Goal: Task Accomplishment & Management: Complete application form

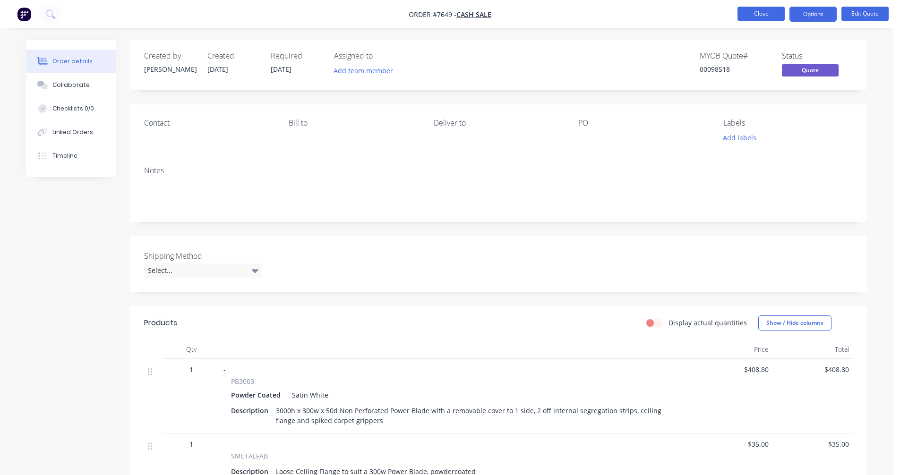
click at [765, 13] on button "Close" at bounding box center [761, 14] width 47 height 14
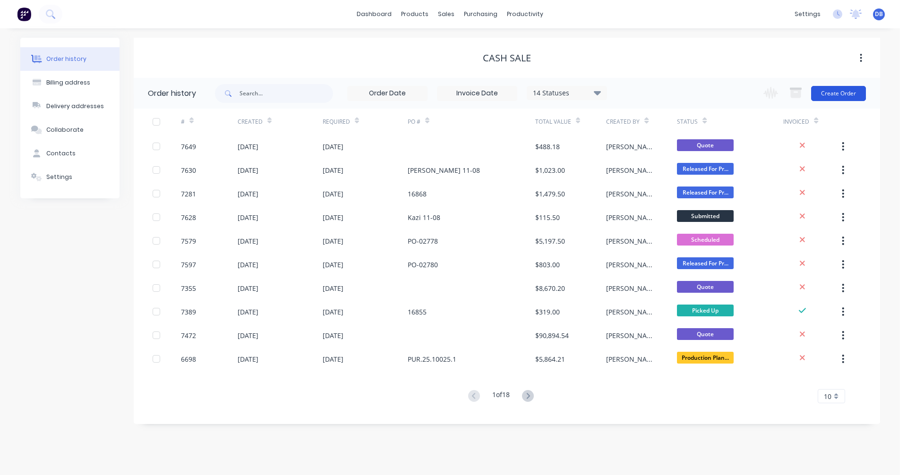
click at [840, 93] on button "Create Order" at bounding box center [838, 93] width 55 height 15
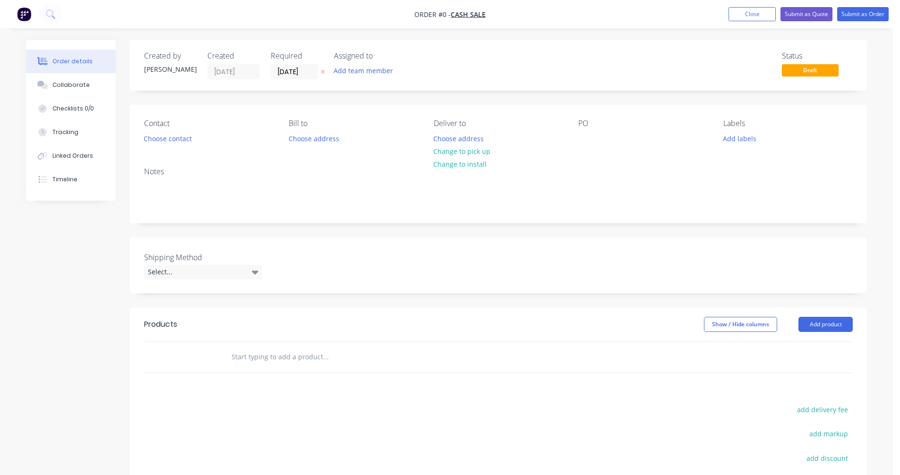
click at [257, 359] on input "text" at bounding box center [325, 357] width 189 height 19
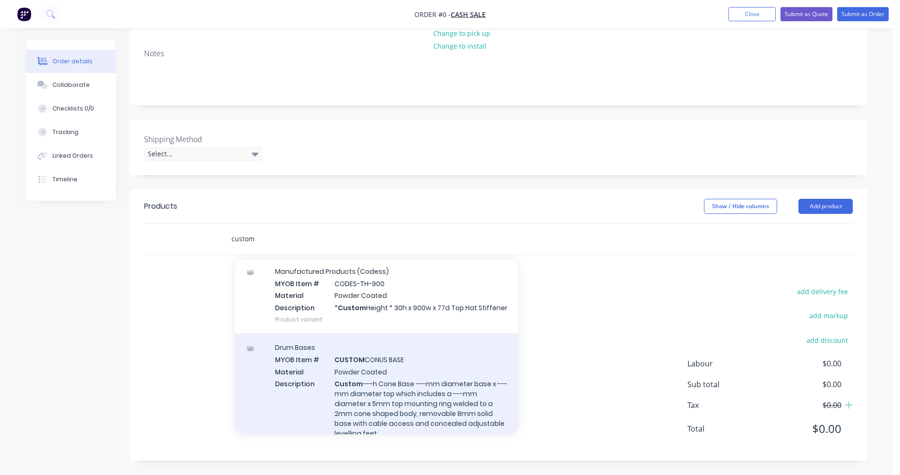
scroll to position [378, 0]
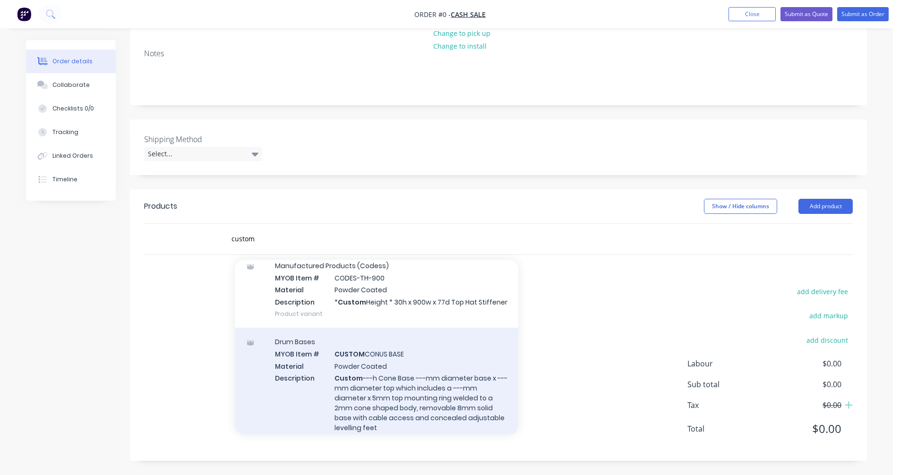
click at [367, 389] on div "Drum Bases MYOB Item # CUSTOM CONUS BASE Material Powder Coated Description Cus…" at bounding box center [377, 391] width 284 height 126
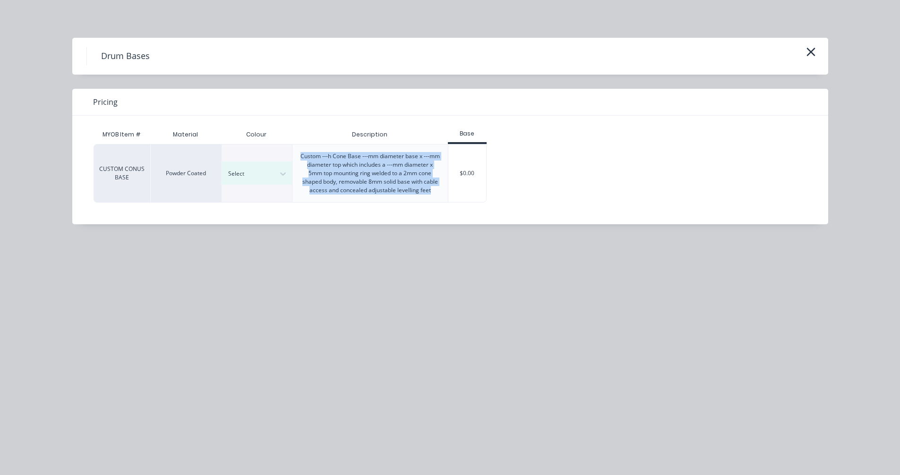
drag, startPoint x: 433, startPoint y: 192, endPoint x: 299, endPoint y: 157, distance: 138.6
click at [299, 157] on div "Custom ---h Cone Base ---mm diameter base x ---mm diameter top which includes a…" at bounding box center [370, 174] width 155 height 58
copy div "Custom ---h Cone Base ---mm diameter base x ---mm diameter top which includes a…"
click at [812, 48] on icon "button" at bounding box center [811, 51] width 10 height 13
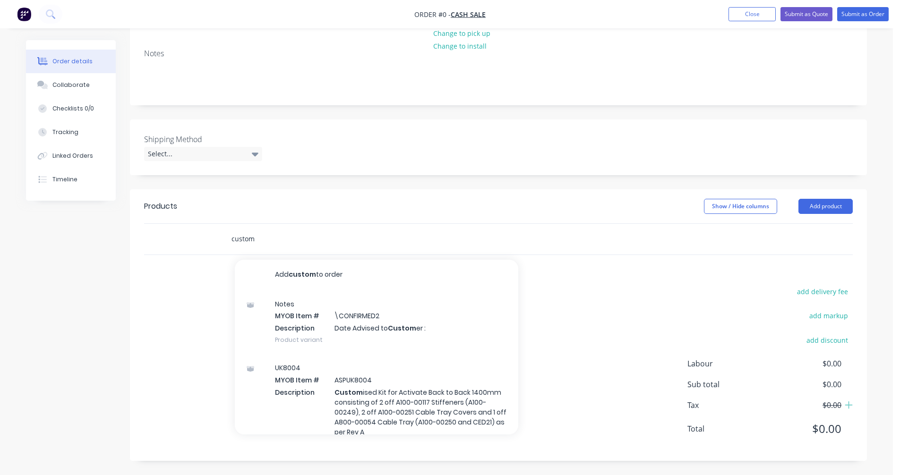
click at [258, 238] on input "custom" at bounding box center [325, 239] width 189 height 19
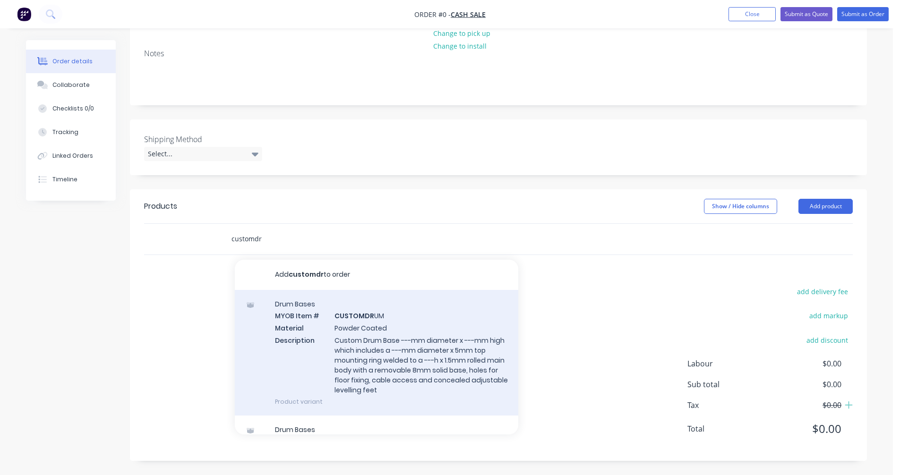
type input "customdr"
click at [366, 345] on div "Drum Bases MYOB Item # CUSTOMDR UM Material Powder Coated Description Custom Dr…" at bounding box center [377, 353] width 284 height 126
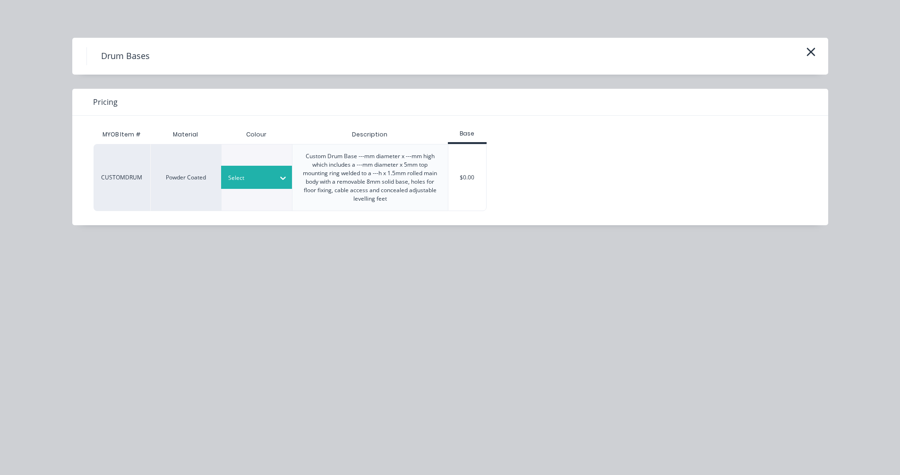
click at [276, 182] on div at bounding box center [283, 178] width 17 height 15
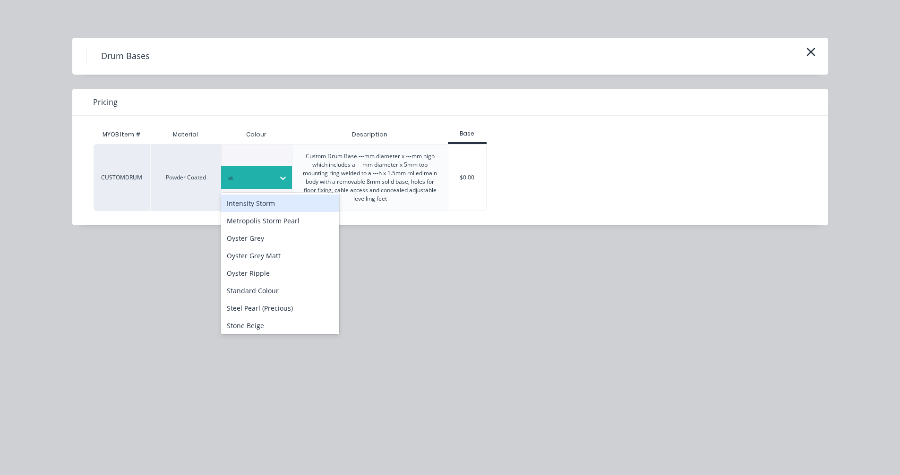
type input "sta"
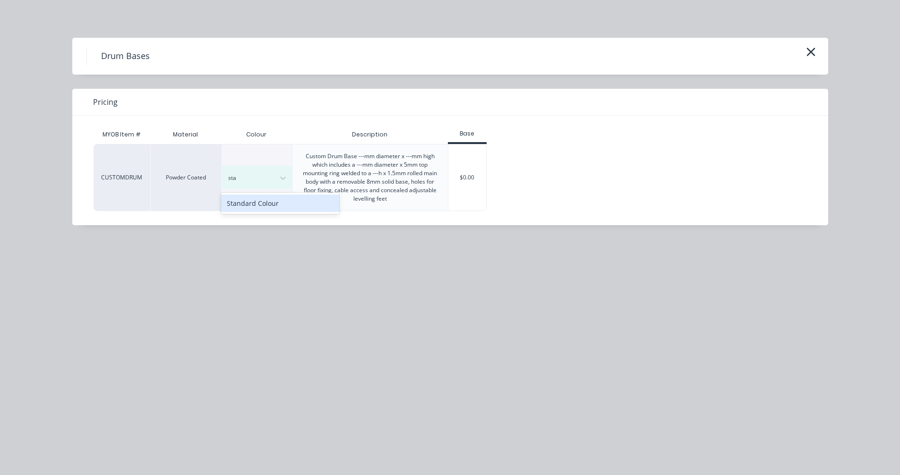
click at [283, 205] on div "Standard Colour" at bounding box center [280, 203] width 118 height 17
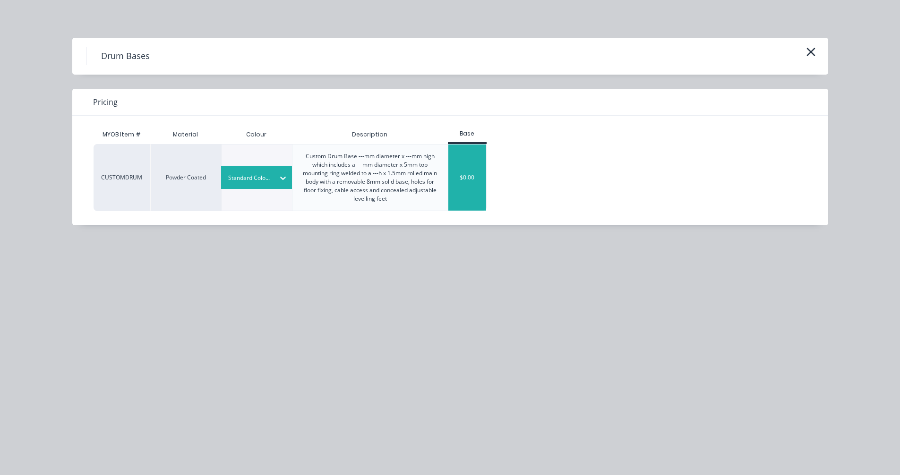
click at [470, 177] on div "$0.00" at bounding box center [467, 178] width 38 height 66
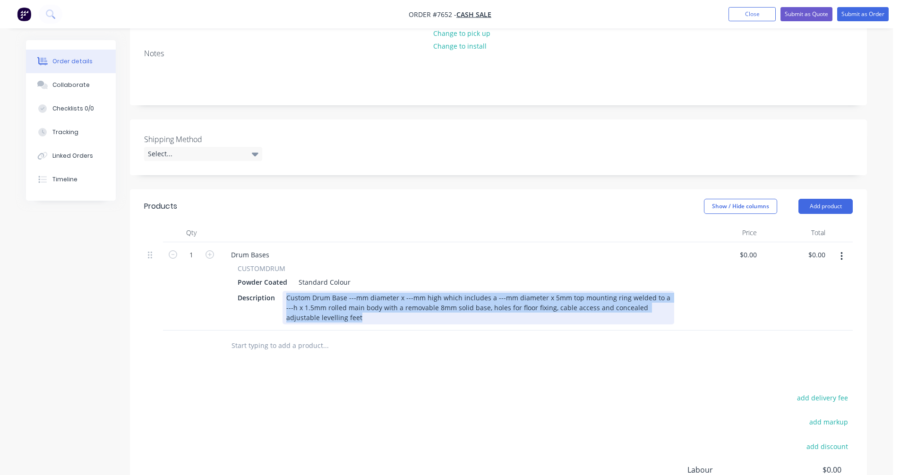
drag, startPoint x: 298, startPoint y: 314, endPoint x: 284, endPoint y: 292, distance: 25.7
click at [284, 292] on div "Custom Drum Base ---mm diameter x ---mm high which includes a ---mm diameter x …" at bounding box center [479, 308] width 392 height 34
paste div
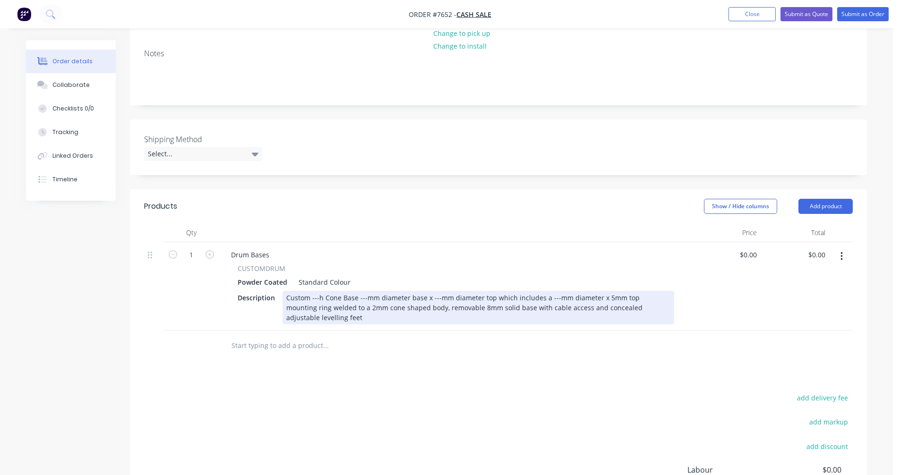
click at [310, 296] on div "Custom ---h Cone Base ---mm diameter base x ---mm diameter top which includes a…" at bounding box center [479, 308] width 392 height 34
click at [388, 297] on div "Custom 695h Faceted Cone Base ---mm diameter base x ---mm diameter top which in…" at bounding box center [479, 308] width 392 height 34
click at [585, 296] on div "Custom 695h Faceted Cone Base 580mm diameter base x 380mm diameter top which in…" at bounding box center [479, 308] width 392 height 34
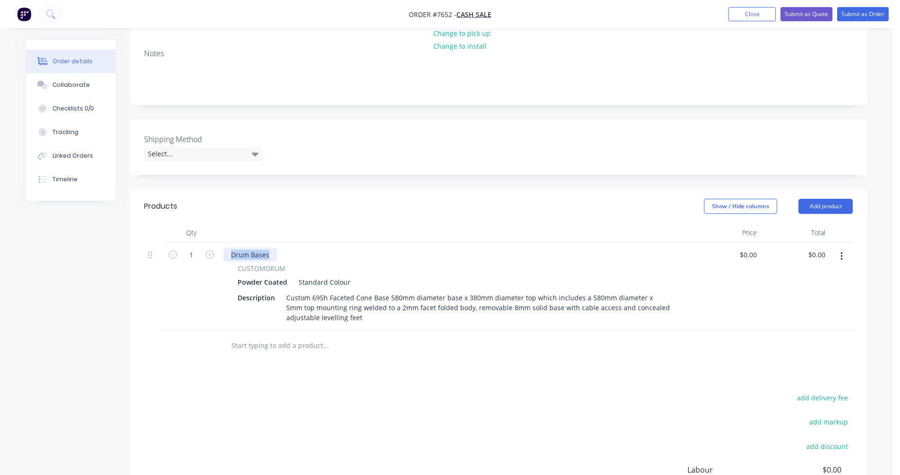
drag, startPoint x: 272, startPoint y: 255, endPoint x: 221, endPoint y: 257, distance: 50.6
click at [222, 255] on div "Drum Bases CUSTOMDRUM Powder Coated Standard Colour Description Custom 695h Fac…" at bounding box center [456, 286] width 473 height 88
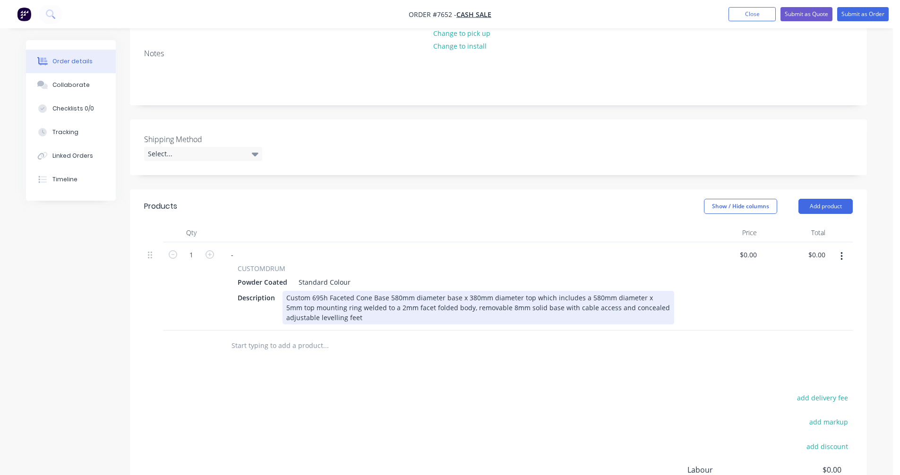
click at [504, 302] on div "Custom 695h Faceted Cone Base 580mm diameter base x 380mm diameter top which in…" at bounding box center [479, 308] width 392 height 34
type input "$1,112.00"
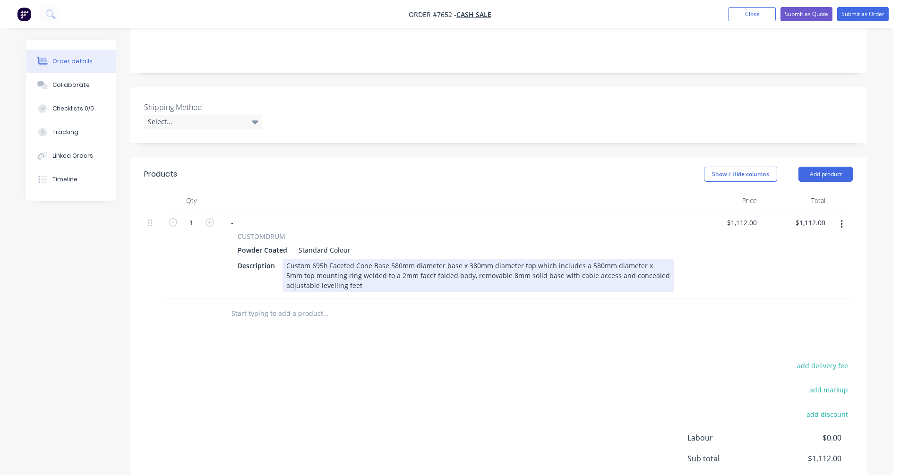
scroll to position [213, 0]
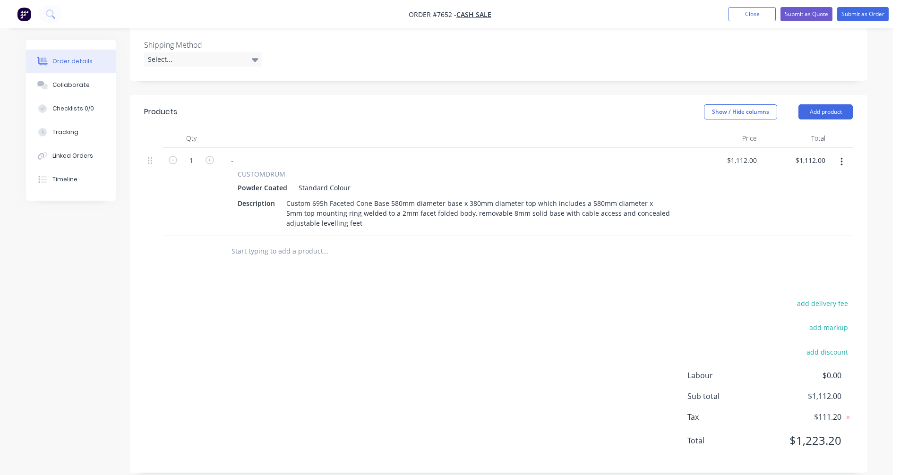
click at [841, 163] on icon "button" at bounding box center [842, 162] width 2 height 10
click at [813, 202] on div "Duplicate" at bounding box center [808, 206] width 73 height 14
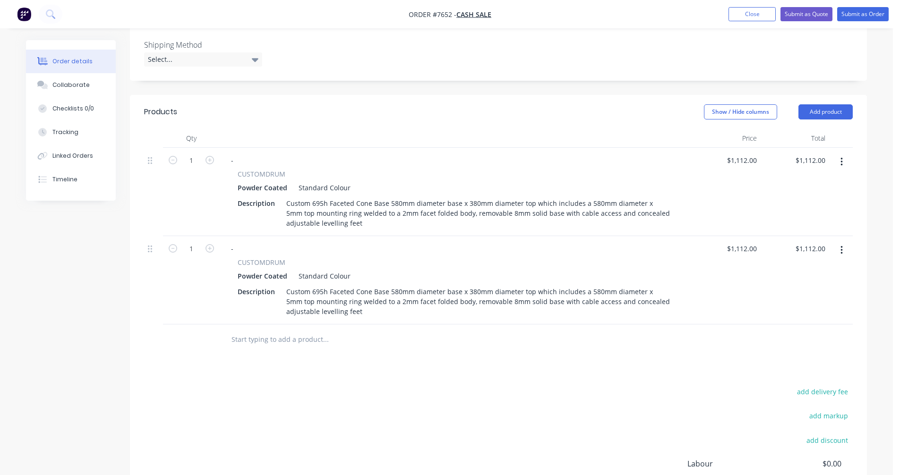
drag, startPoint x: 842, startPoint y: 252, endPoint x: 840, endPoint y: 260, distance: 8.8
click at [842, 252] on icon "button" at bounding box center [842, 250] width 2 height 10
click at [816, 293] on div "Duplicate" at bounding box center [808, 294] width 73 height 14
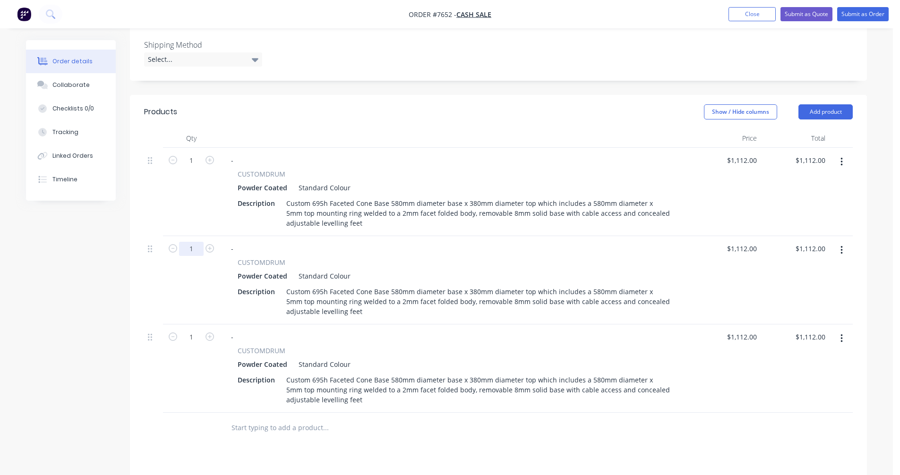
click at [203, 168] on input "1" at bounding box center [191, 161] width 25 height 14
type input "2"
type input "$2,224.00"
click at [209, 333] on icon "button" at bounding box center [210, 337] width 9 height 9
type input "2"
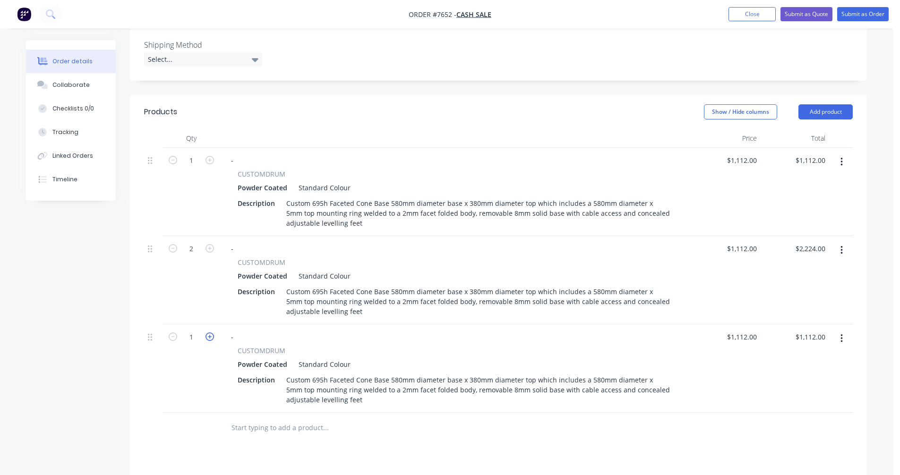
type input "$2,224.00"
click at [209, 333] on icon "button" at bounding box center [210, 337] width 9 height 9
type input "3"
type input "$3,336.00"
click at [209, 333] on icon "button" at bounding box center [210, 337] width 9 height 9
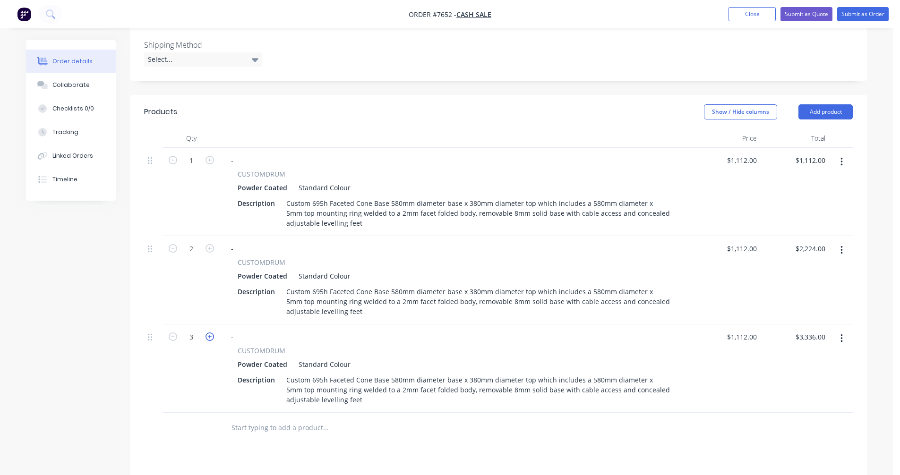
type input "4"
type input "$4,448.00"
click at [209, 333] on icon "button" at bounding box center [210, 337] width 9 height 9
type input "5"
type input "$5,560.00"
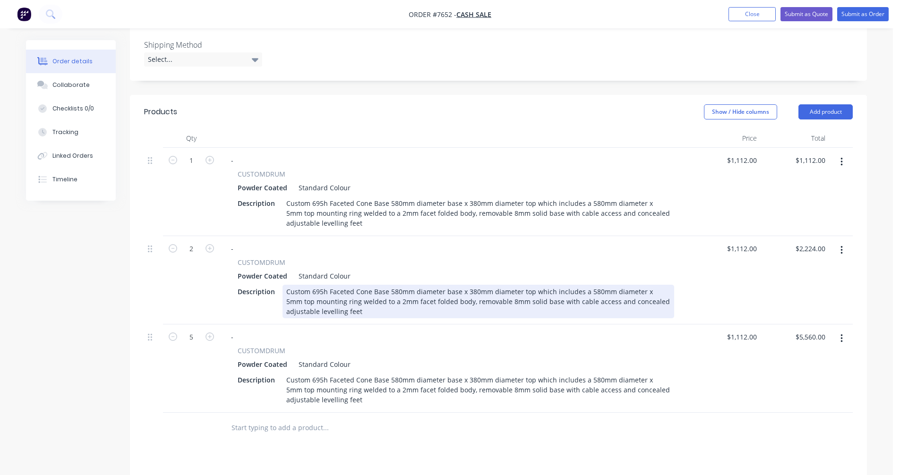
click at [410, 295] on div "Custom 695h Faceted Cone Base 580mm diameter base x 380mm diameter top which in…" at bounding box center [479, 302] width 392 height 34
click at [528, 298] on div "Custom 695h Faceted Cone Base 580mm diameter base x 380mm diameter top which in…" at bounding box center [479, 302] width 392 height 34
type input "$932.00"
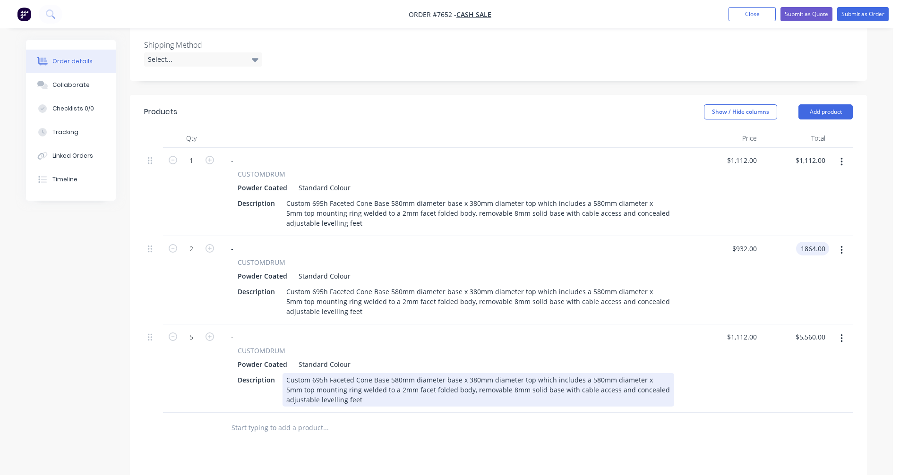
type input "$1,864.00"
click at [473, 383] on div "Custom 695h Faceted Cone Base 580mm diameter base x 380mm diameter top which in…" at bounding box center [479, 390] width 392 height 34
type input "$824.00"
type input "$4,120.00"
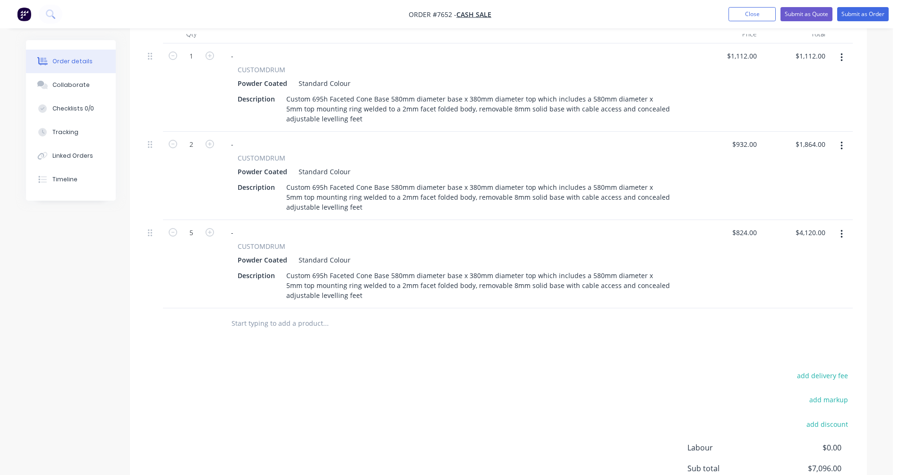
scroll to position [354, 0]
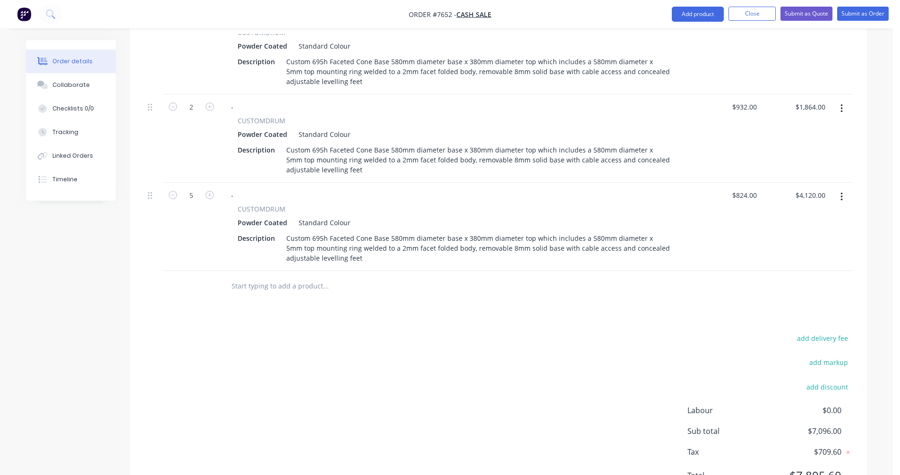
click at [842, 194] on icon "button" at bounding box center [842, 197] width 2 height 9
click at [801, 239] on div "Duplicate" at bounding box center [808, 241] width 73 height 14
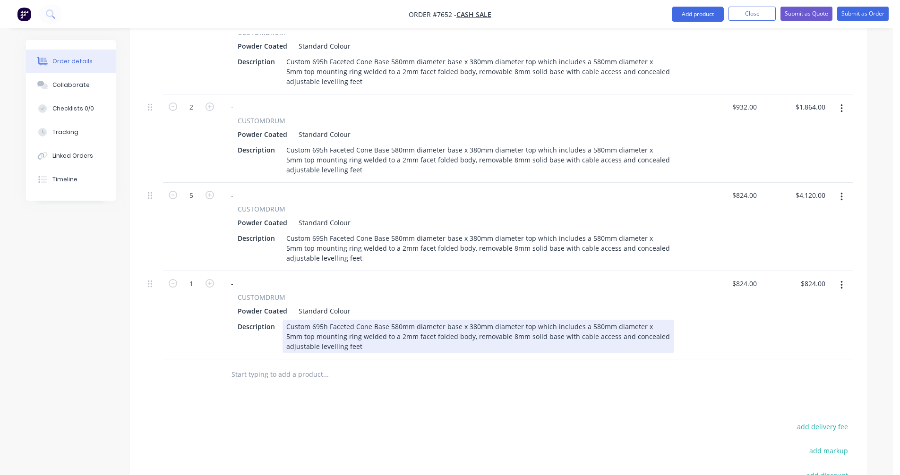
click at [392, 327] on div "Custom 695h Faceted Cone Base 580mm diameter base x 380mm diameter top which in…" at bounding box center [479, 337] width 392 height 34
click at [588, 325] on div "Custom 695h Faceted Cone Base 780mm diameter base x 580mm diameter top which in…" at bounding box center [479, 337] width 392 height 34
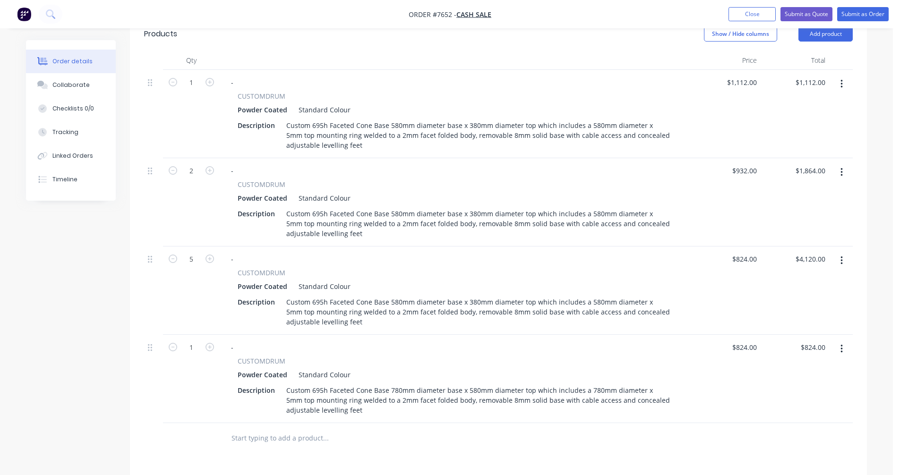
scroll to position [307, 0]
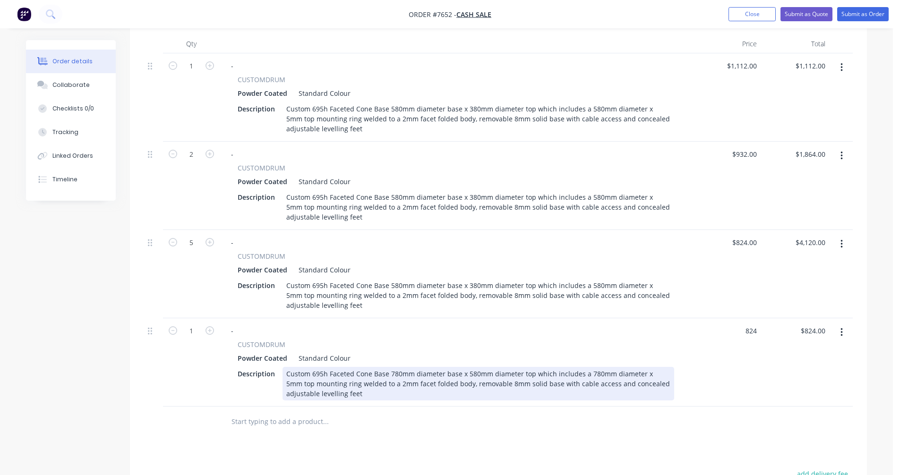
click at [491, 370] on div "Custom 695h Faceted Cone Base 780mm diameter base x 580mm diameter top which in…" at bounding box center [479, 384] width 392 height 34
type input "$824.00"
click at [485, 374] on div "Custom 695h Faceted Cone Base 780mm diameter base x 580mm diameter top which in…" at bounding box center [479, 384] width 392 height 34
type input "$1,342.00"
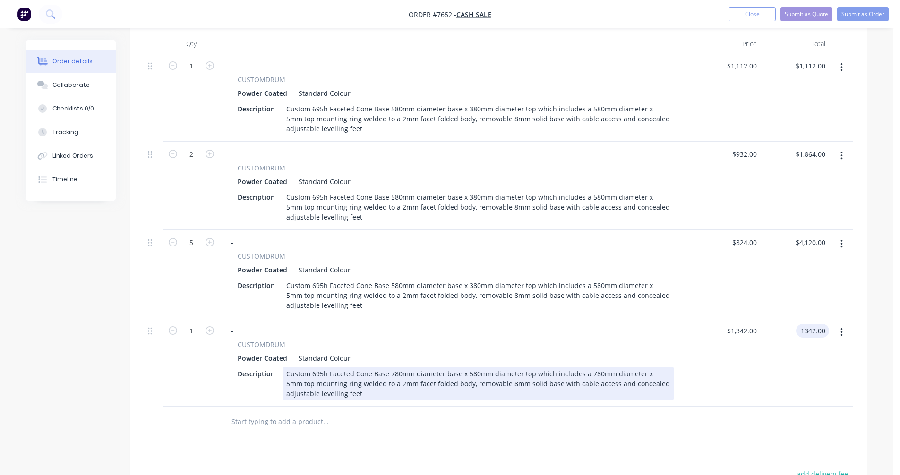
type input "$1,342.00"
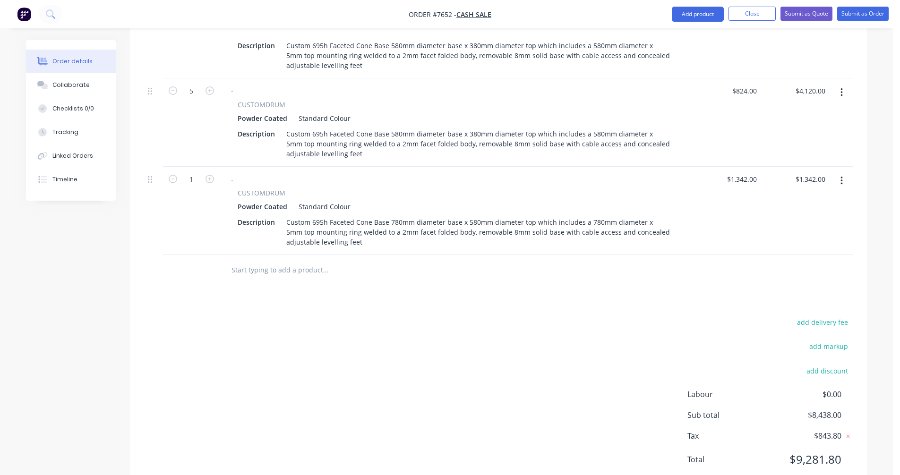
scroll to position [490, 0]
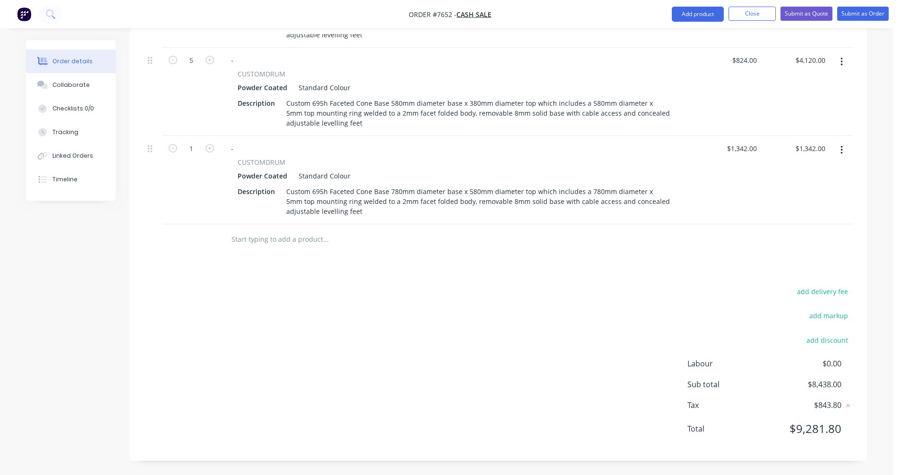
click at [841, 150] on icon "button" at bounding box center [842, 150] width 2 height 10
click at [808, 189] on div "Duplicate" at bounding box center [808, 194] width 73 height 14
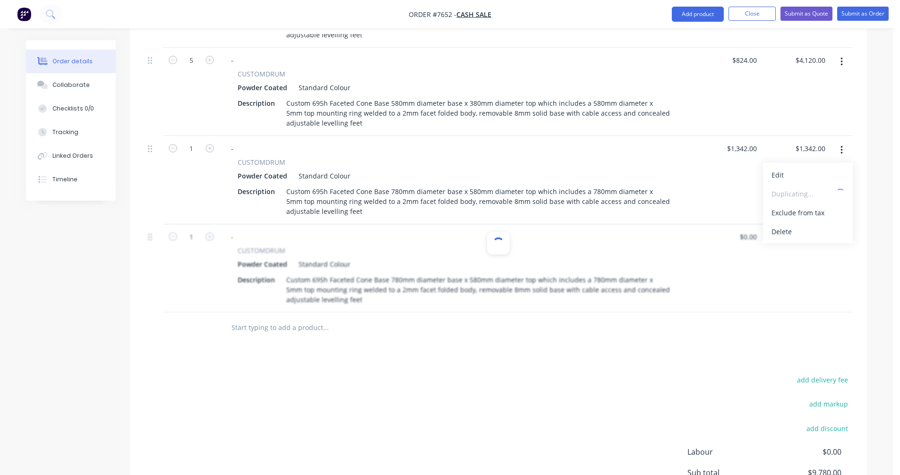
type input "$1,342.00"
click at [842, 238] on icon "button" at bounding box center [842, 238] width 2 height 9
click at [805, 283] on div "Duplicate" at bounding box center [808, 282] width 73 height 14
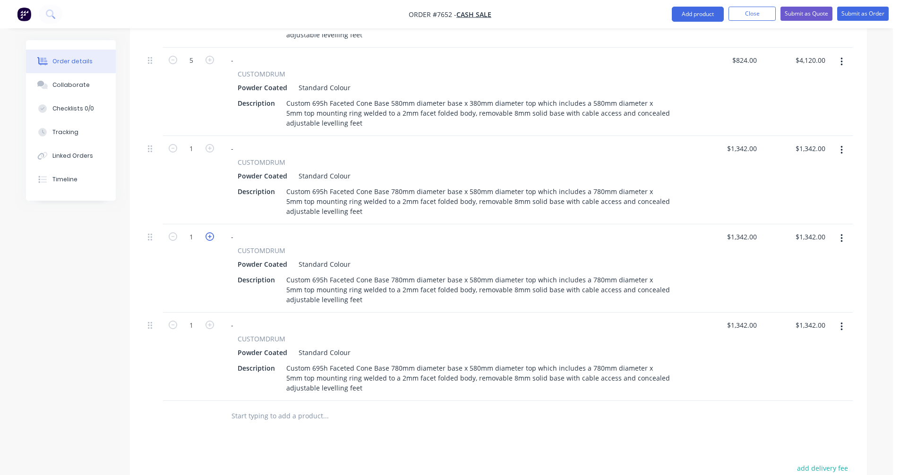
click at [207, 236] on icon "button" at bounding box center [210, 236] width 9 height 9
type input "2"
type input "$2,684.00"
click at [210, 322] on icon "button" at bounding box center [210, 325] width 9 height 9
type input "2"
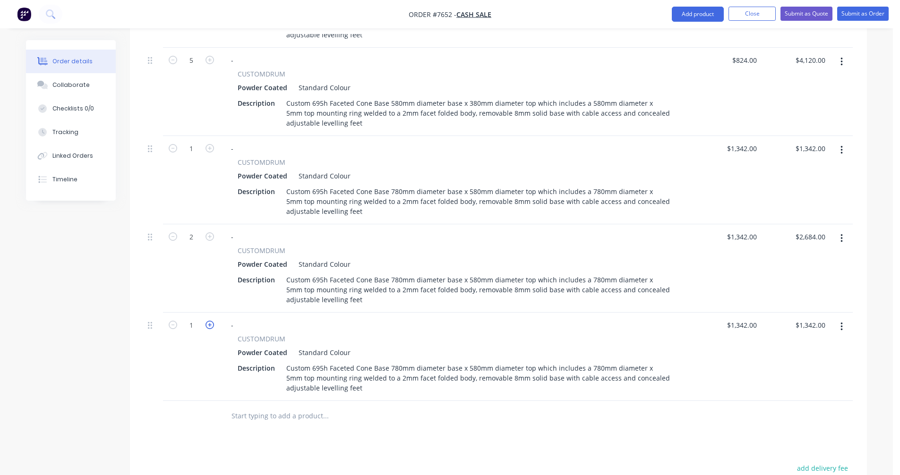
type input "$2,684.00"
click at [210, 322] on icon "button" at bounding box center [210, 325] width 9 height 9
type input "3"
type input "$4,026.00"
click at [210, 322] on icon "button" at bounding box center [210, 325] width 9 height 9
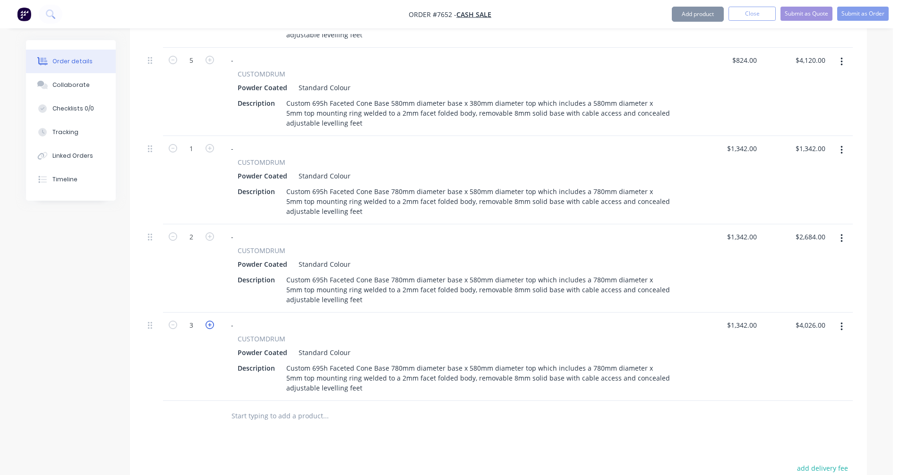
type input "4"
type input "$5,368.00"
click at [210, 322] on icon "button" at bounding box center [210, 325] width 9 height 9
type input "5"
type input "$6,710.00"
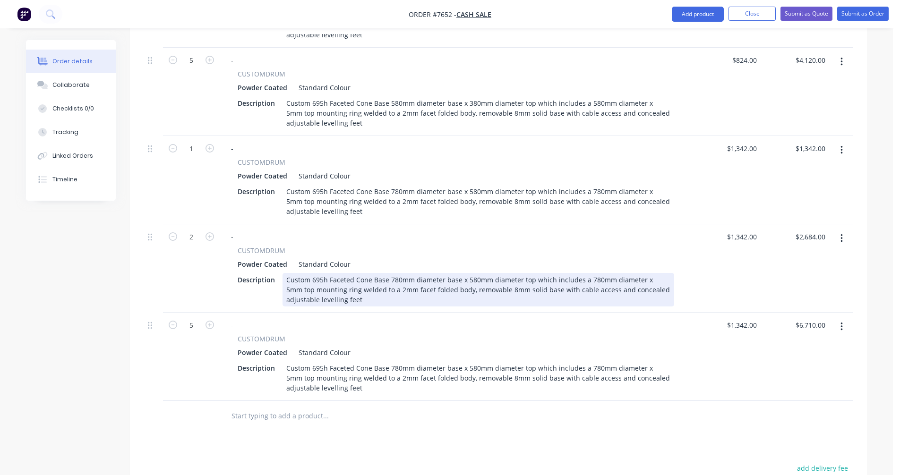
click at [562, 290] on div "Custom 695h Faceted Cone Base 780mm diameter base x 580mm diameter top which in…" at bounding box center [479, 290] width 392 height 34
type input "$1,162.00"
type input "$2,324.00"
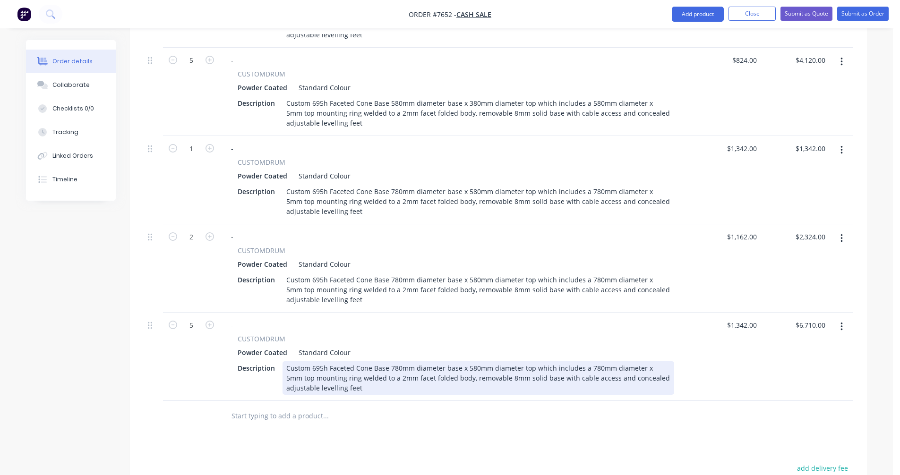
click at [417, 373] on div "Custom 695h Faceted Cone Base 780mm diameter base x 580mm diameter top which in…" at bounding box center [479, 379] width 392 height 34
type input "$1,054.00"
type input "$5,270.00"
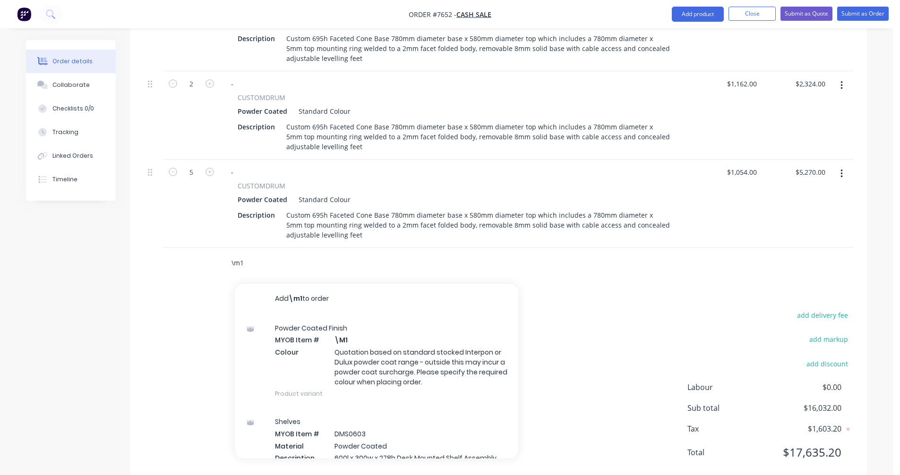
scroll to position [666, 0]
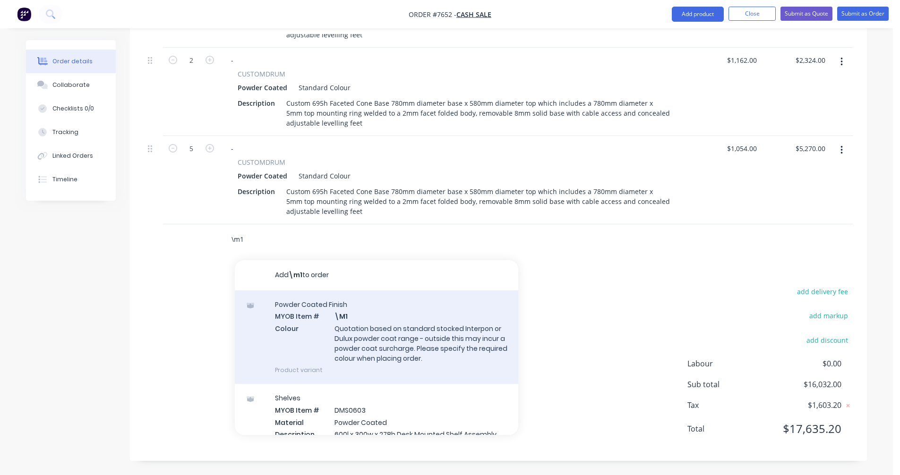
type input "\m1"
click at [361, 336] on div "Powder Coated Finish MYOB Item # \M1 Colour Quotation based on standard stocked…" at bounding box center [377, 338] width 284 height 94
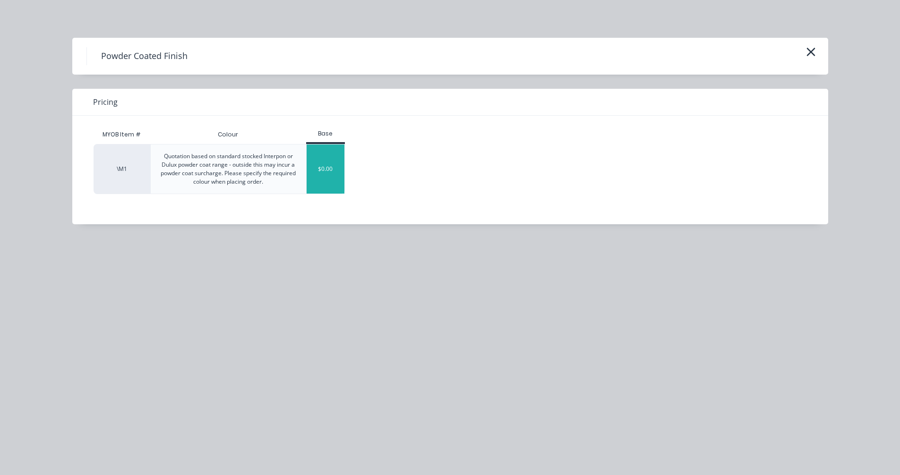
click at [326, 172] on div "$0.00" at bounding box center [326, 169] width 38 height 49
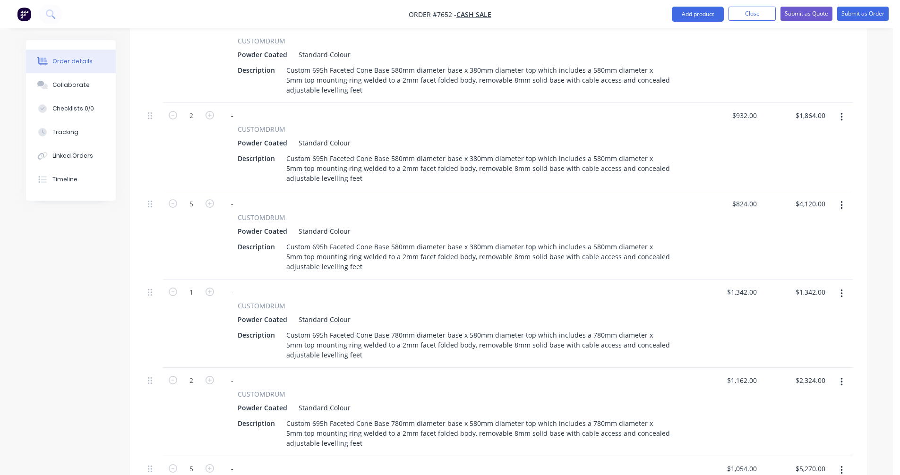
scroll to position [194, 0]
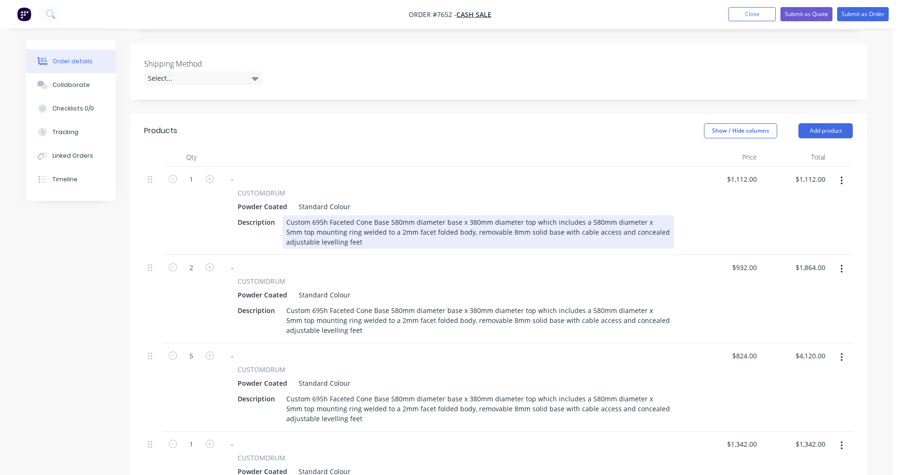
click at [385, 232] on div "Custom 695h Faceted Cone Base 580mm diameter base x 380mm diameter top which in…" at bounding box center [479, 232] width 392 height 34
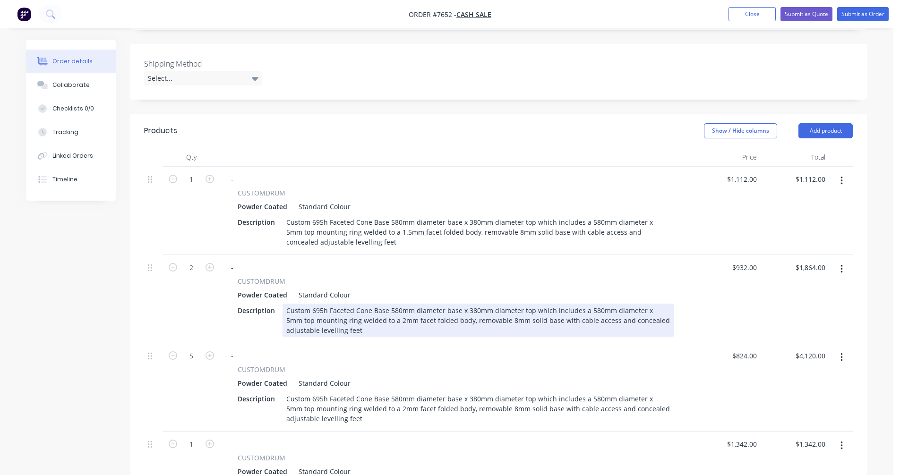
click at [385, 322] on div "Custom 695h Faceted Cone Base 580mm diameter base x 380mm diameter top which in…" at bounding box center [479, 321] width 392 height 34
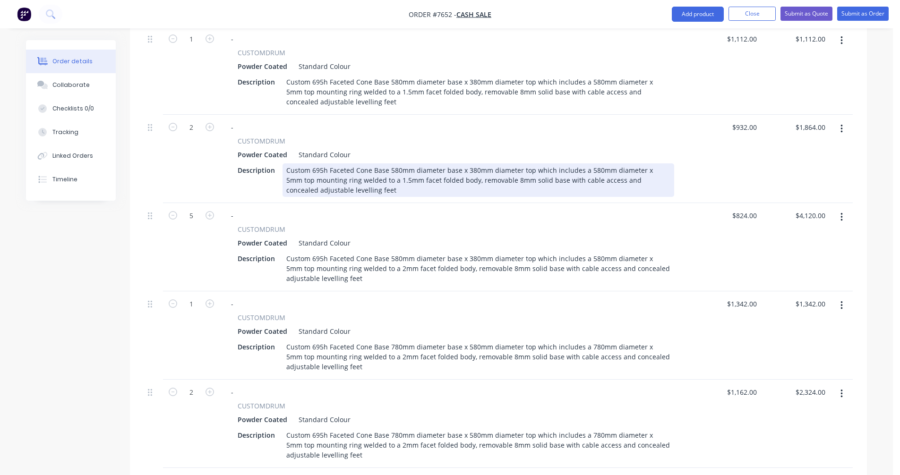
scroll to position [336, 0]
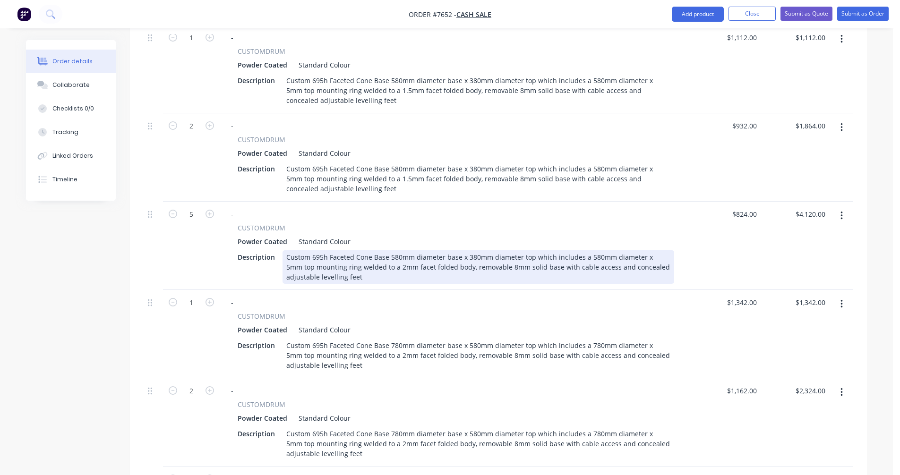
click at [385, 268] on div "Custom 695h Faceted Cone Base 580mm diameter base x 380mm diameter top which in…" at bounding box center [479, 267] width 392 height 34
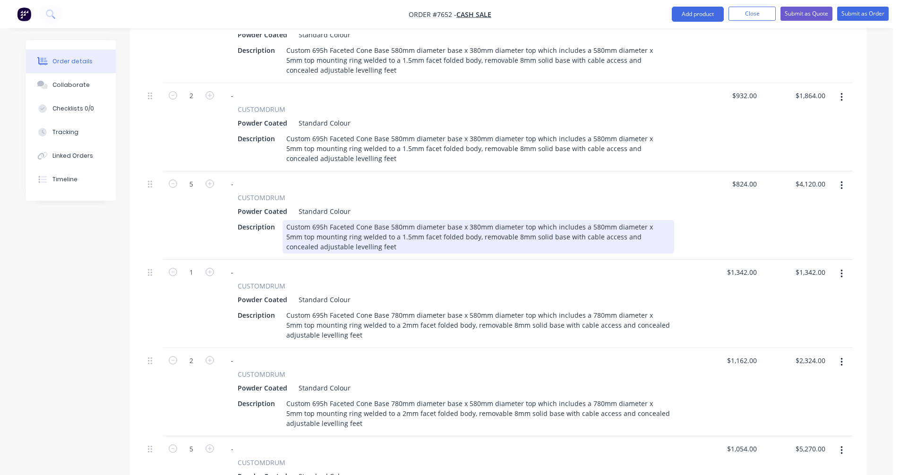
scroll to position [525, 0]
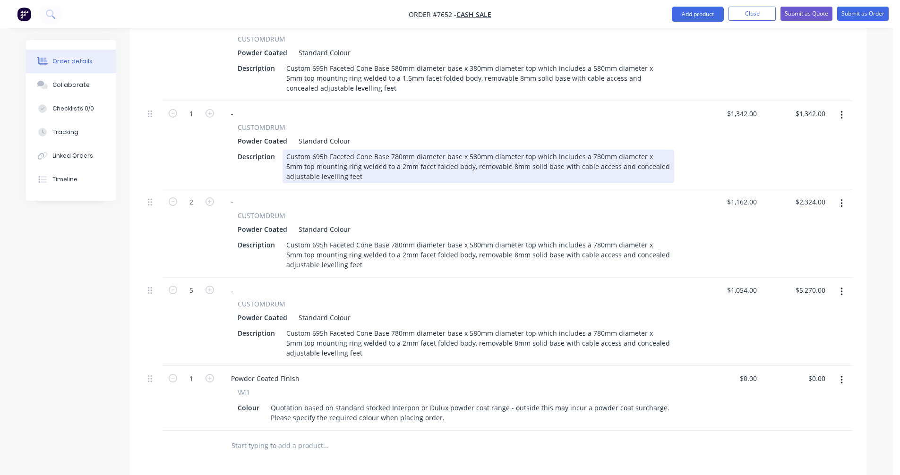
click at [385, 165] on div "Custom 695h Faceted Cone Base 780mm diameter base x 580mm diameter top which in…" at bounding box center [479, 167] width 392 height 34
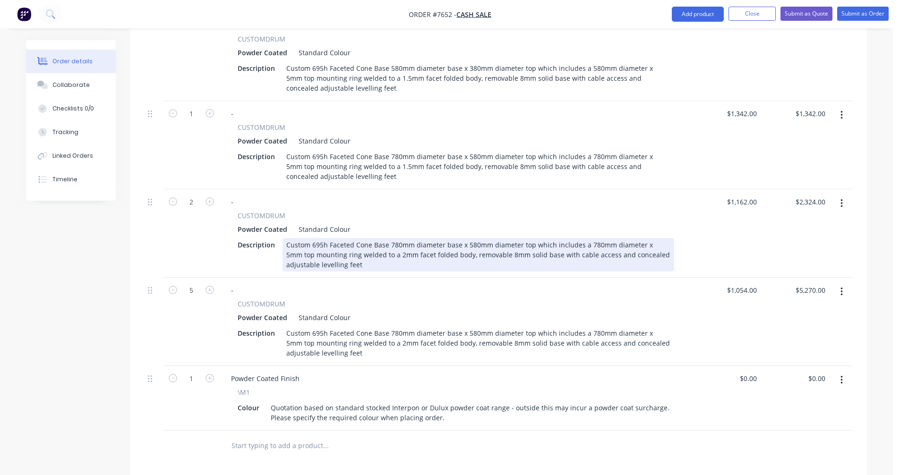
click at [385, 256] on div "Custom 695h Faceted Cone Base 780mm diameter base x 580mm diameter top which in…" at bounding box center [479, 255] width 392 height 34
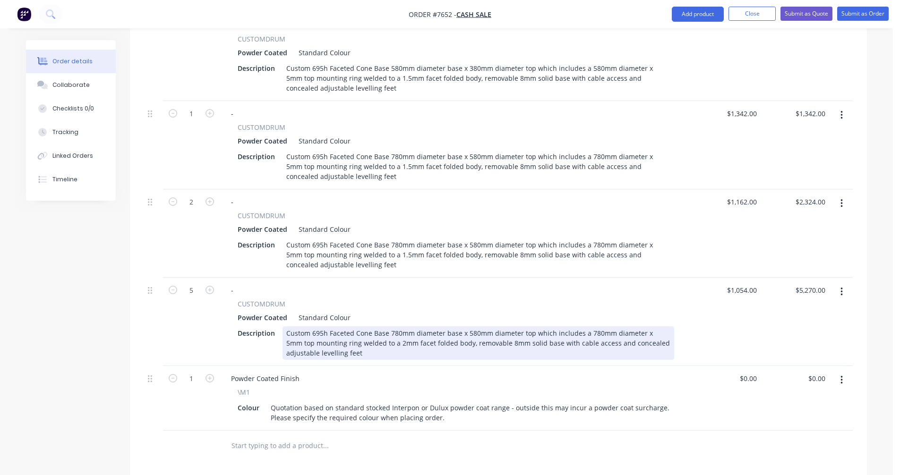
click at [385, 340] on div "Custom 695h Faceted Cone Base 780mm diameter base x 580mm diameter top which in…" at bounding box center [479, 344] width 392 height 34
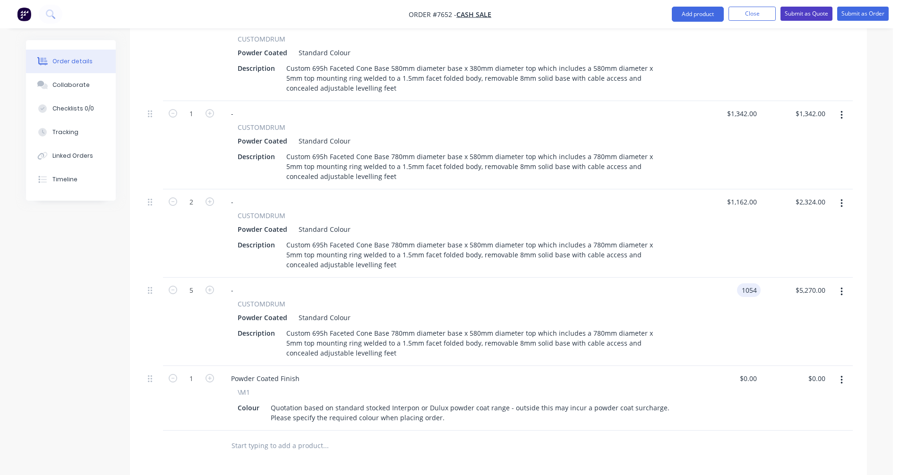
type input "$1,054.00"
click at [806, 13] on button "Submit as Quote" at bounding box center [807, 14] width 52 height 14
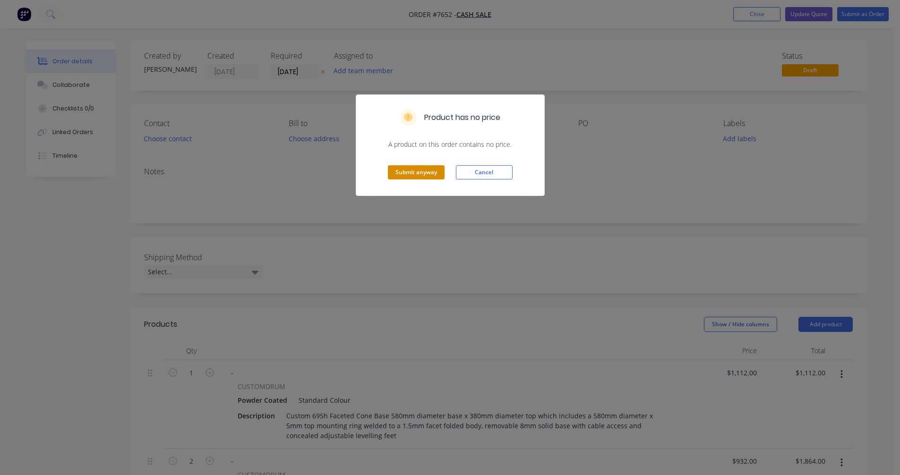
click at [413, 173] on button "Submit anyway" at bounding box center [416, 172] width 57 height 14
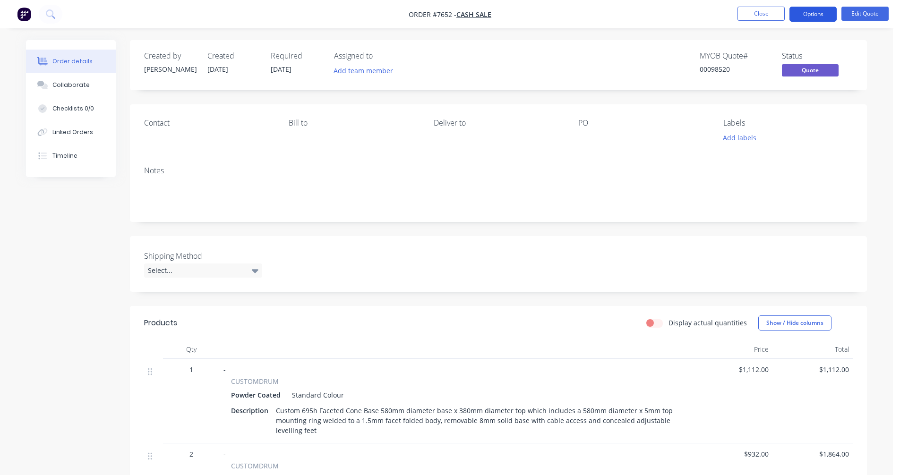
click at [807, 13] on button "Options" at bounding box center [813, 14] width 47 height 15
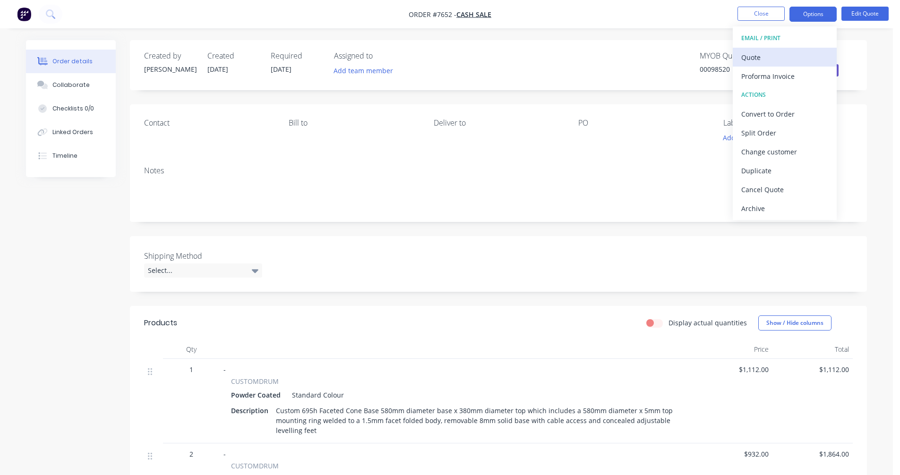
click at [769, 55] on div "Quote" at bounding box center [784, 58] width 87 height 14
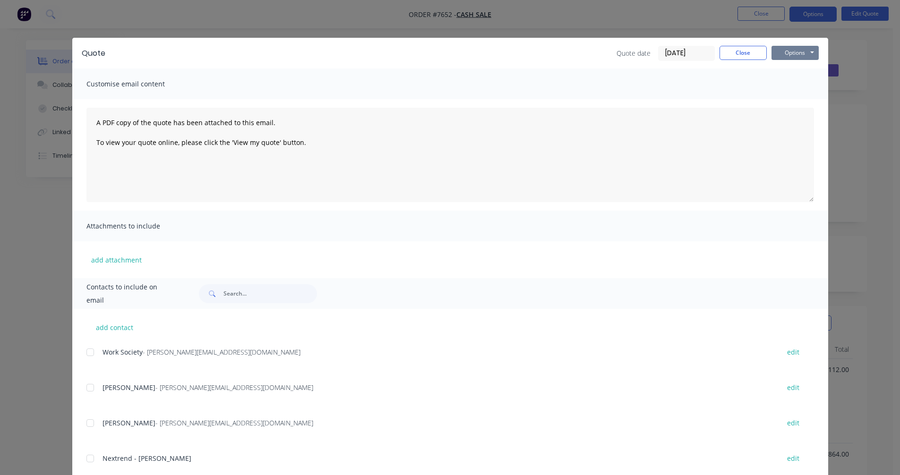
click at [793, 52] on button "Options" at bounding box center [795, 53] width 47 height 14
click at [802, 66] on button "Preview" at bounding box center [802, 70] width 60 height 16
